Goal: Check status: Check status

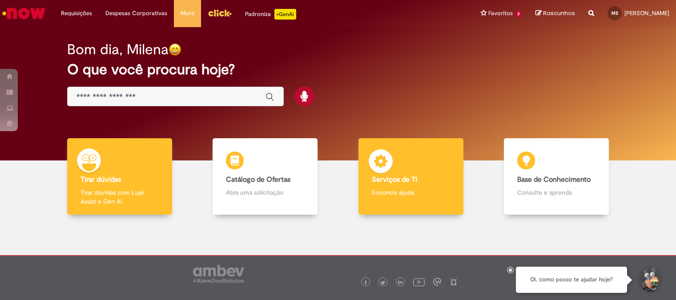
click at [372, 178] on b "Serviços de TI" at bounding box center [394, 179] width 45 height 9
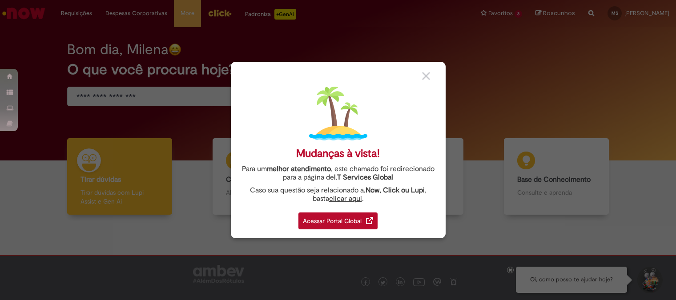
click at [346, 216] on div "Acessar Portal Global" at bounding box center [338, 221] width 79 height 17
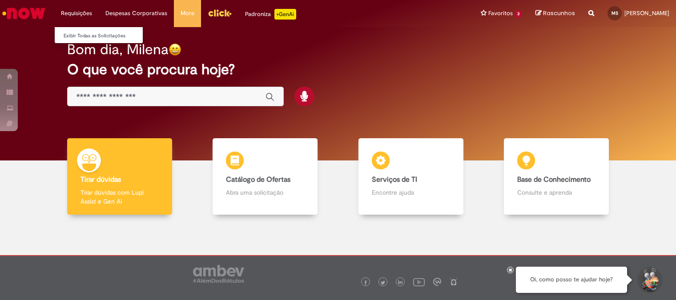
click at [83, 30] on li "Exibir Todas as Solicitações" at bounding box center [104, 35] width 98 height 12
click at [83, 34] on link "Exibir Todas as Solicitações" at bounding box center [104, 36] width 98 height 10
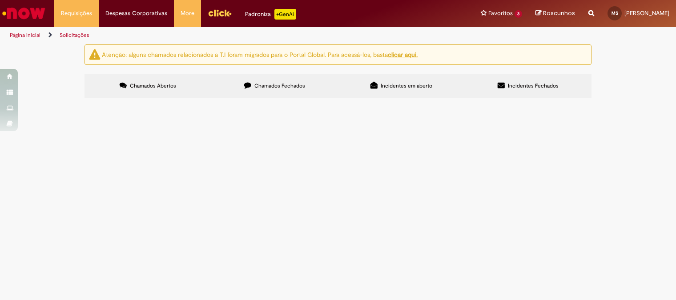
click at [297, 86] on span "Chamados Fechados" at bounding box center [280, 85] width 51 height 7
click at [436, 87] on label "Incidentes em aberto" at bounding box center [401, 86] width 127 height 24
click at [546, 85] on span "Incidentes Fechados" at bounding box center [533, 85] width 51 height 7
click at [28, 17] on img "Ir para a Homepage" at bounding box center [24, 13] width 46 height 18
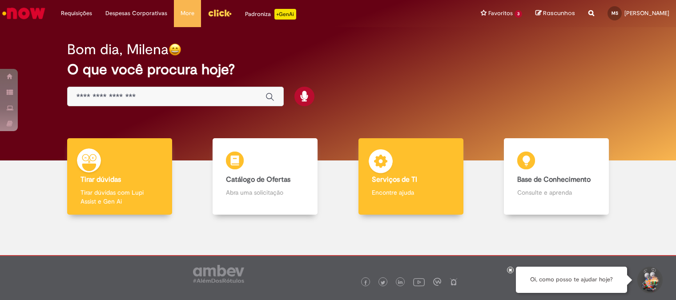
click at [383, 202] on div "Serviços de TI Serviços de TI Encontre ajuda" at bounding box center [411, 176] width 105 height 77
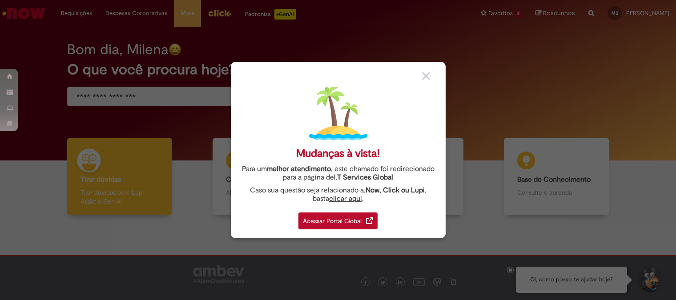
click at [359, 221] on div "Acessar Portal Global" at bounding box center [338, 221] width 79 height 17
